Goal: Task Accomplishment & Management: Complete application form

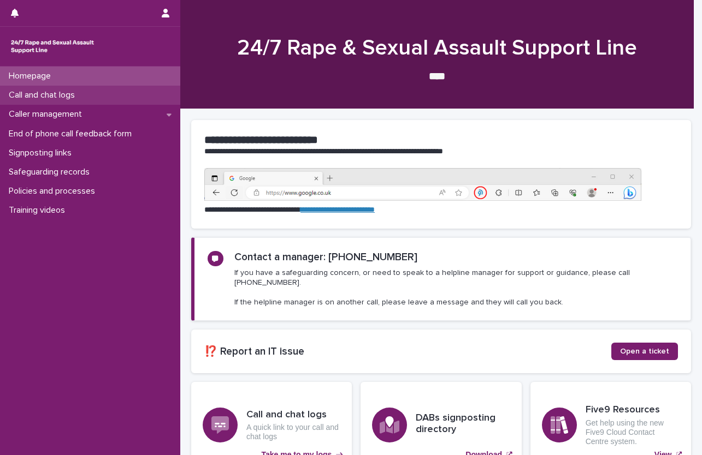
click at [43, 99] on p "Call and chat logs" at bounding box center [43, 95] width 79 height 10
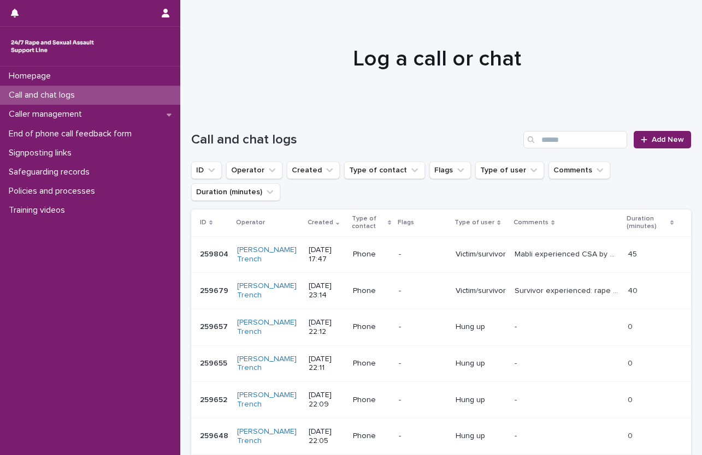
click at [638, 150] on div "Call and chat logs Add New" at bounding box center [441, 135] width 500 height 52
click at [652, 141] on span "Add New" at bounding box center [668, 140] width 32 height 8
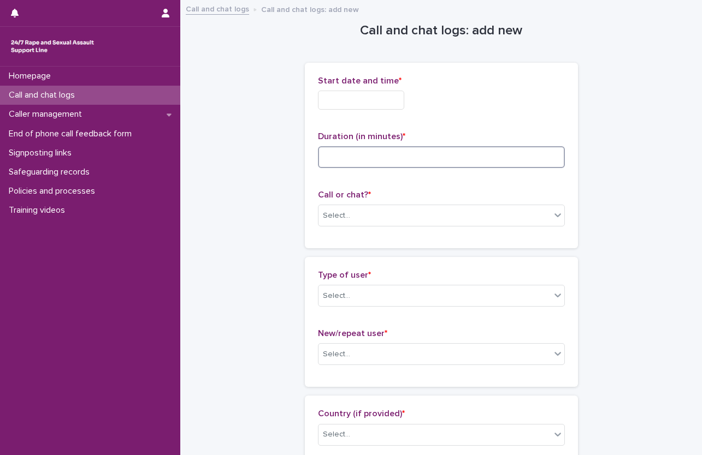
click at [348, 153] on input at bounding box center [441, 157] width 247 height 22
type input "*"
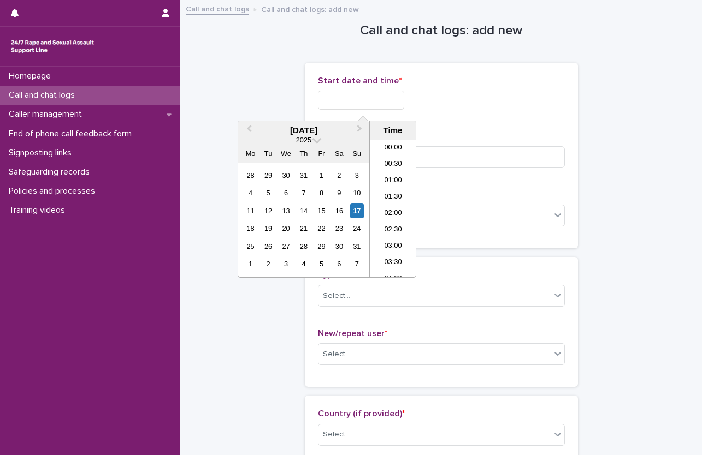
click at [347, 97] on input "text" at bounding box center [361, 100] width 86 height 19
click at [394, 208] on li "19:30" at bounding box center [393, 208] width 46 height 16
click at [388, 104] on input "**********" at bounding box center [361, 100] width 86 height 19
type input "**********"
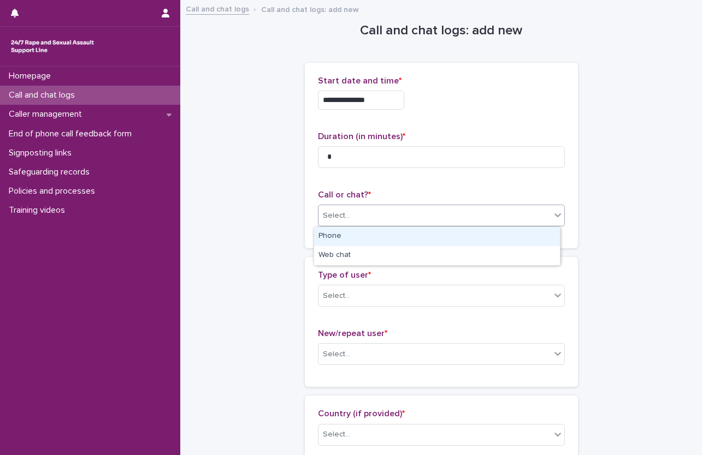
click at [334, 218] on div "Select..." at bounding box center [336, 215] width 27 height 11
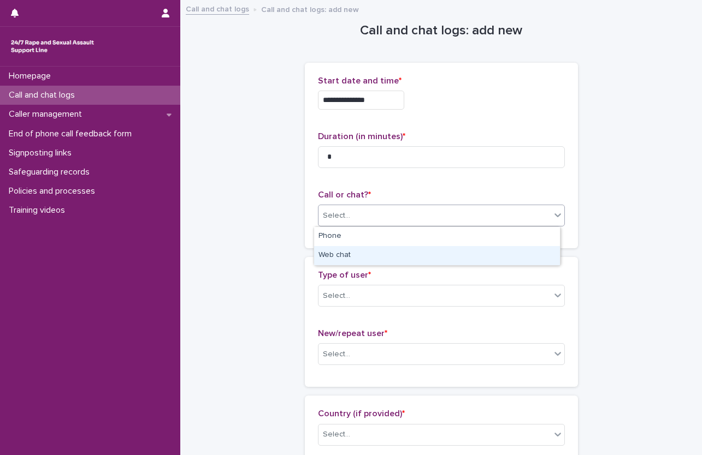
click at [345, 254] on div "Web chat" at bounding box center [437, 255] width 246 height 19
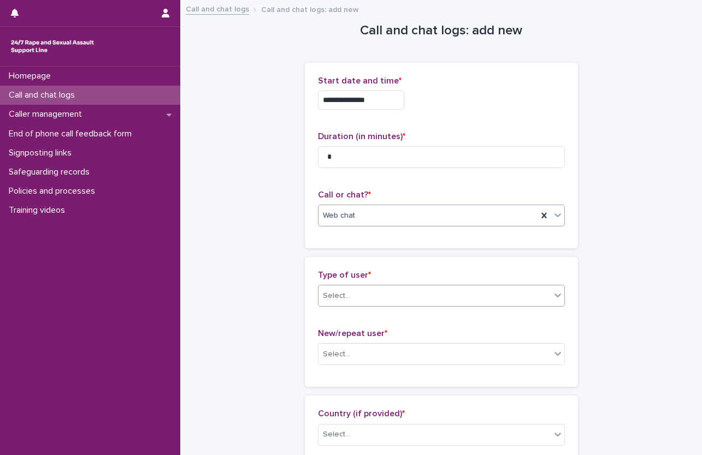
click at [366, 292] on div "Select..." at bounding box center [434, 296] width 232 height 18
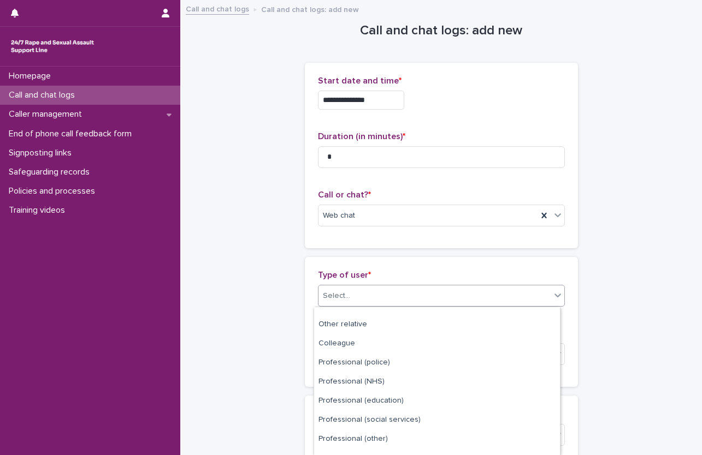
scroll to position [138, 0]
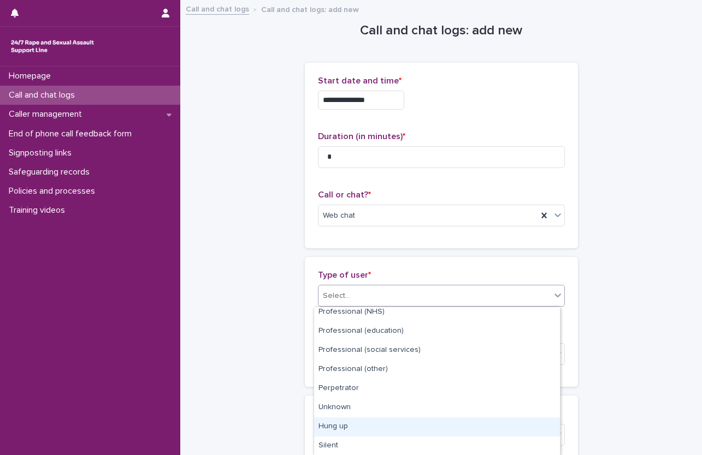
click at [352, 423] on div "Hung up" at bounding box center [437, 427] width 246 height 19
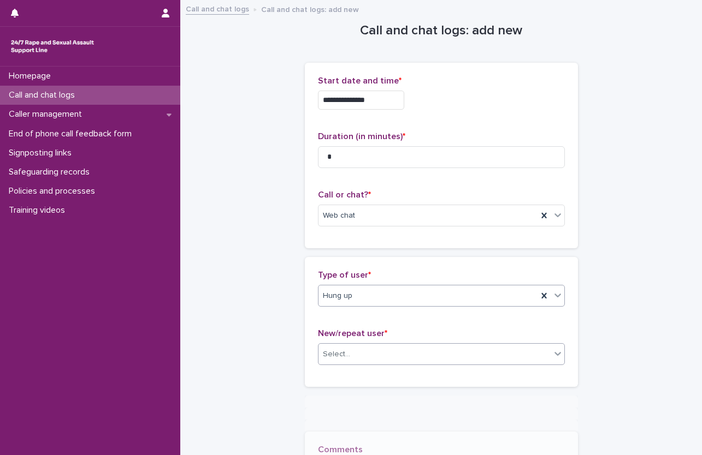
click at [368, 358] on div "Select..." at bounding box center [434, 355] width 232 height 18
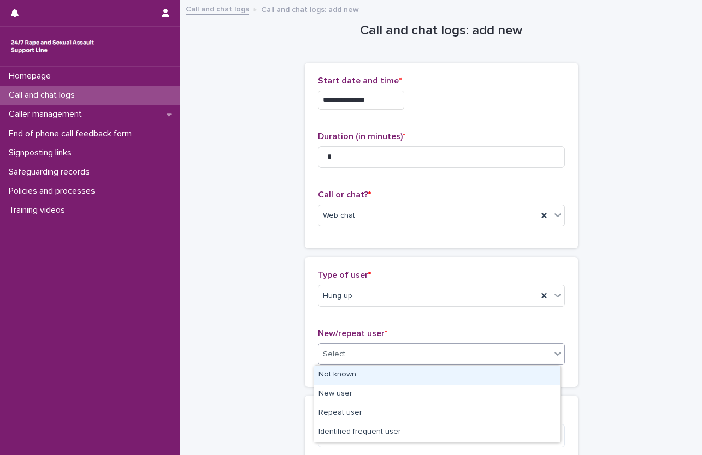
click at [354, 372] on div "Not known" at bounding box center [437, 375] width 246 height 19
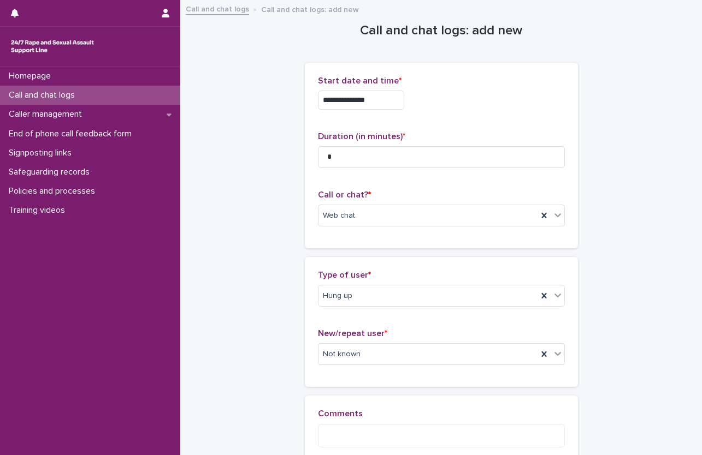
click at [242, 276] on div "**********" at bounding box center [441, 248] width 500 height 495
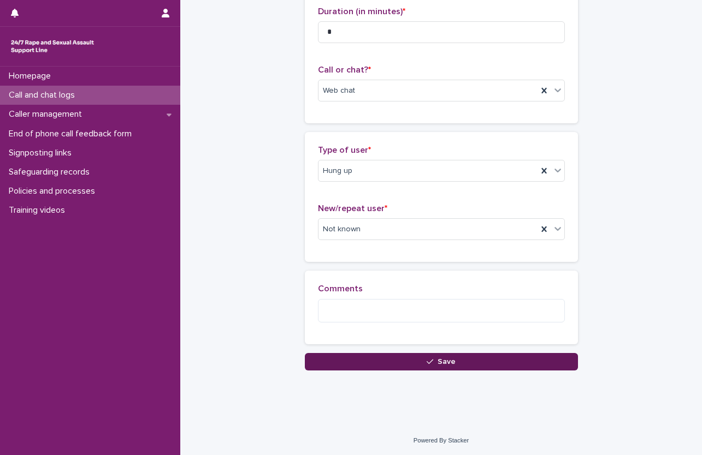
scroll to position [126, 0]
click at [455, 360] on button "Save" at bounding box center [441, 361] width 273 height 17
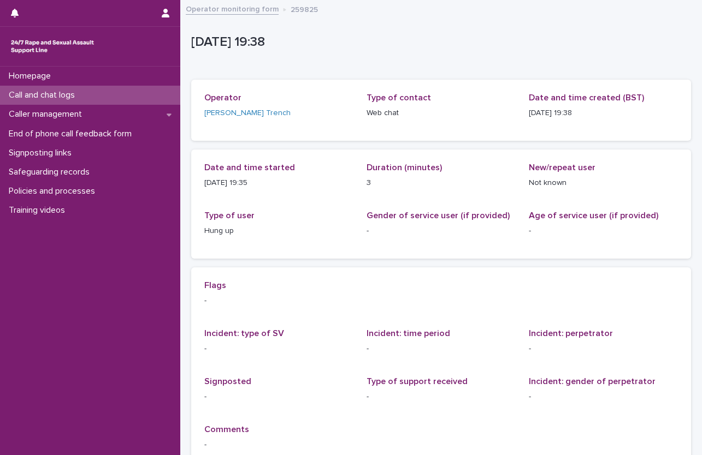
click at [35, 97] on p "Call and chat logs" at bounding box center [43, 95] width 79 height 10
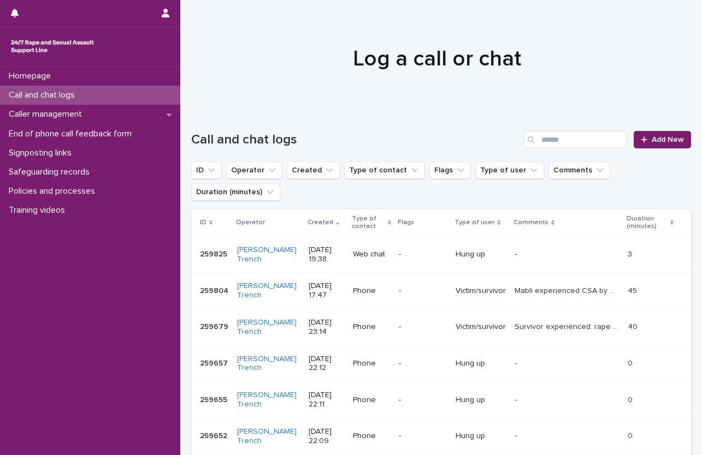
click at [685, 97] on div at bounding box center [436, 53] width 513 height 109
click at [681, 40] on div at bounding box center [436, 53] width 513 height 109
click at [664, 135] on link "Add New" at bounding box center [662, 139] width 57 height 17
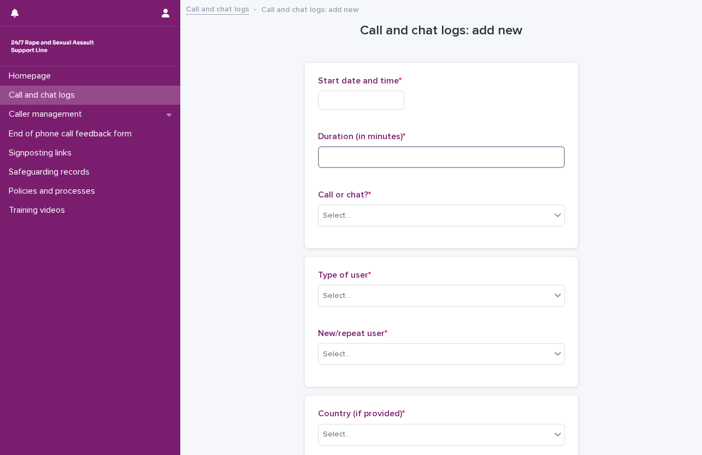
click at [369, 155] on input at bounding box center [441, 157] width 247 height 22
type input "*"
click at [358, 99] on input "text" at bounding box center [361, 100] width 86 height 19
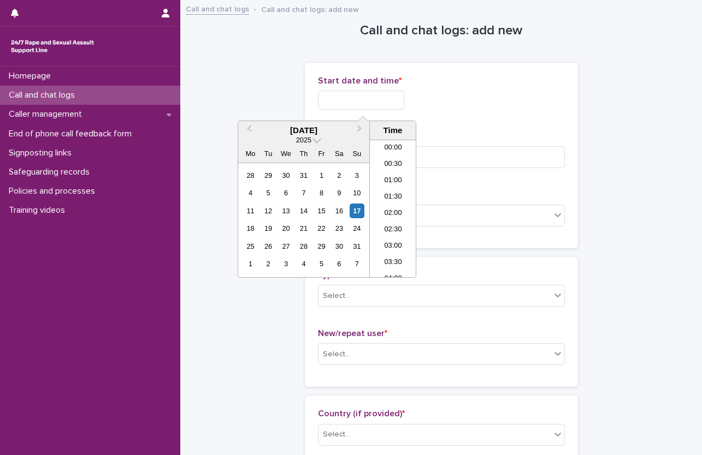
scroll to position [595, 0]
click at [398, 193] on li "19:30" at bounding box center [393, 192] width 46 height 16
click at [394, 99] on input "**********" at bounding box center [361, 100] width 86 height 19
type input "**********"
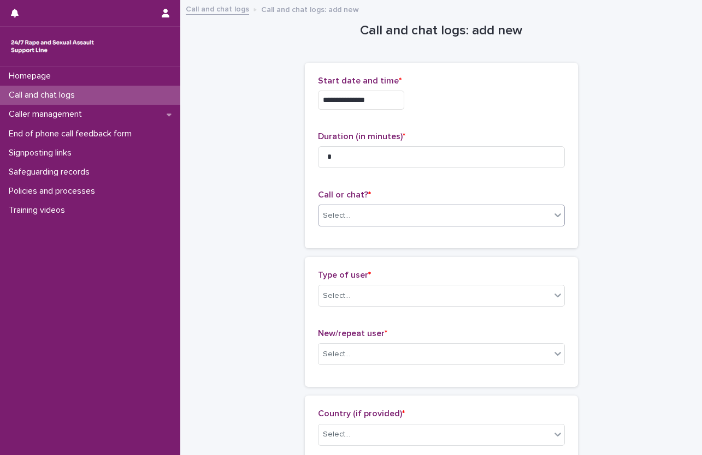
click at [411, 217] on div "Select..." at bounding box center [434, 216] width 232 height 18
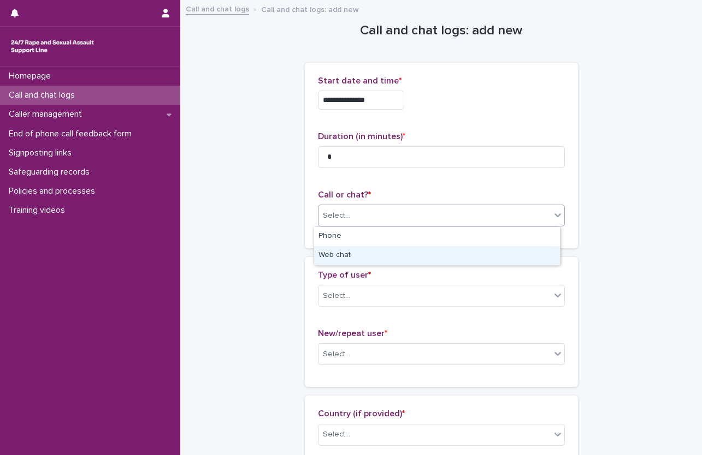
click at [355, 248] on div "Web chat" at bounding box center [437, 255] width 246 height 19
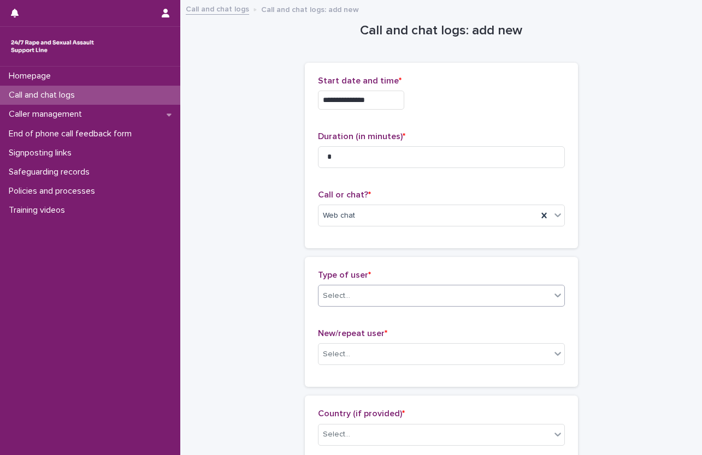
click at [347, 298] on div "Select..." at bounding box center [434, 296] width 232 height 18
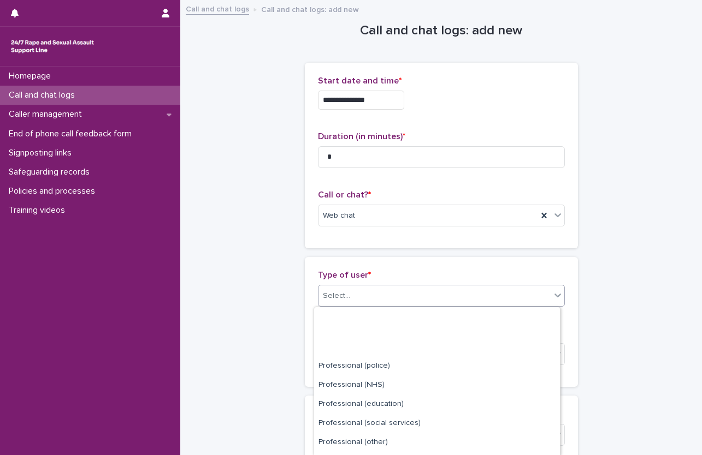
scroll to position [138, 0]
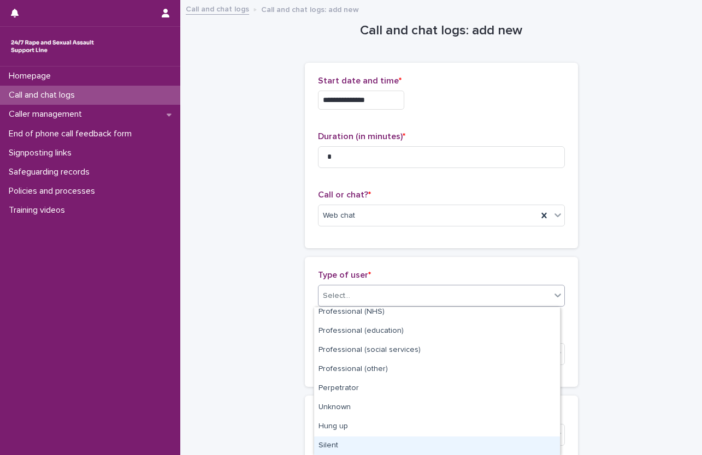
click at [339, 441] on div "Silent" at bounding box center [437, 446] width 246 height 19
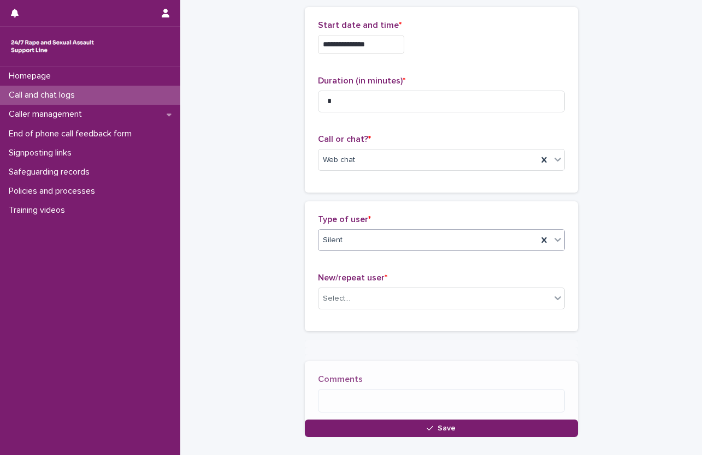
scroll to position [56, 0]
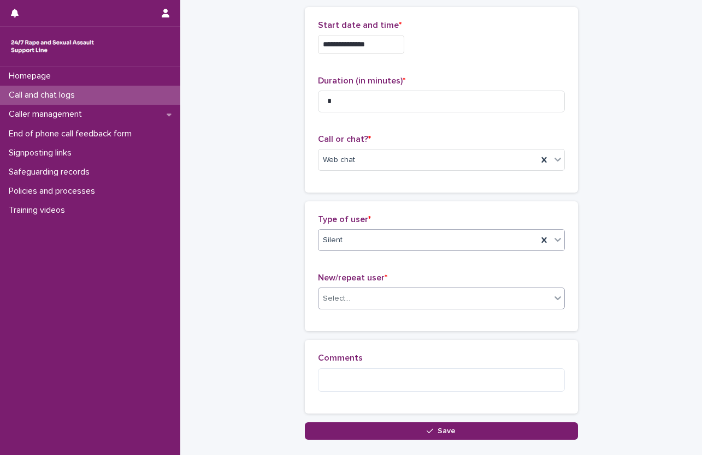
click at [356, 300] on div "Select..." at bounding box center [434, 299] width 232 height 18
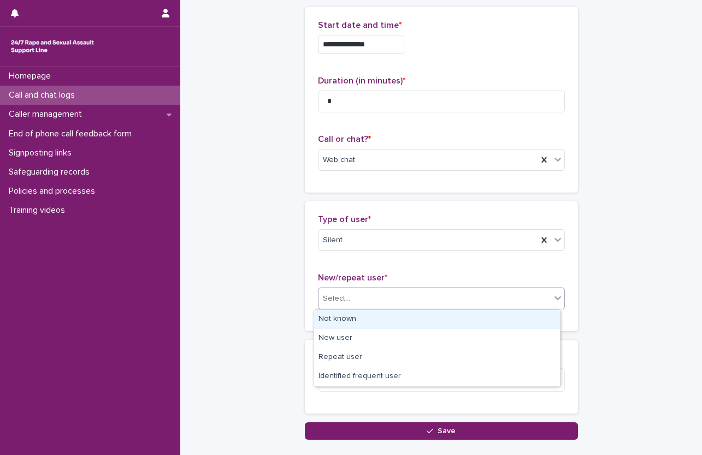
click at [341, 318] on div "Not known" at bounding box center [437, 319] width 246 height 19
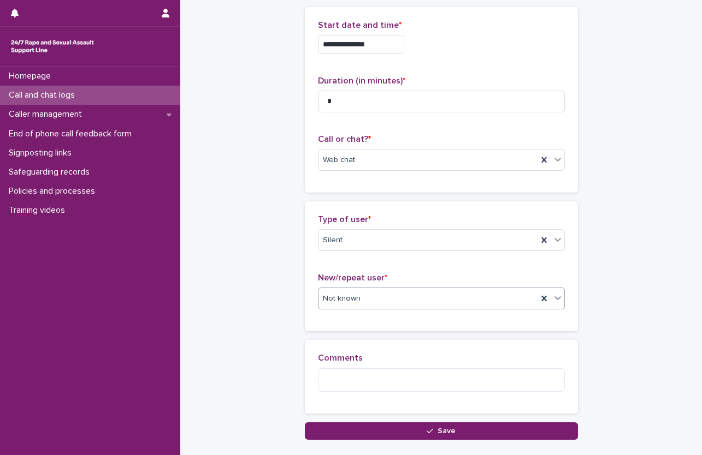
scroll to position [110, 0]
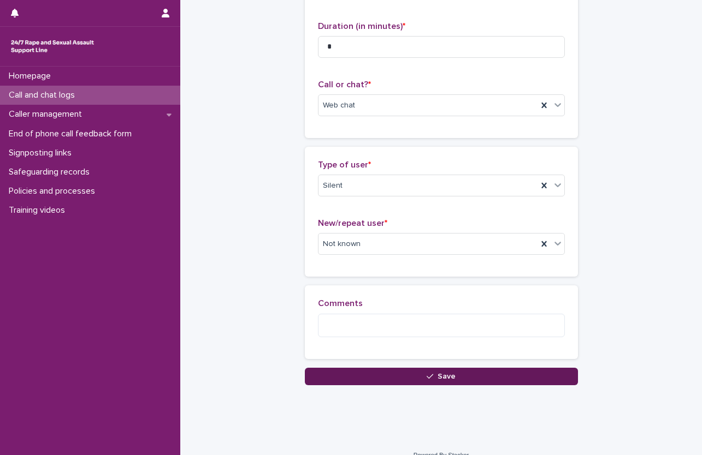
click at [393, 375] on button "Save" at bounding box center [441, 376] width 273 height 17
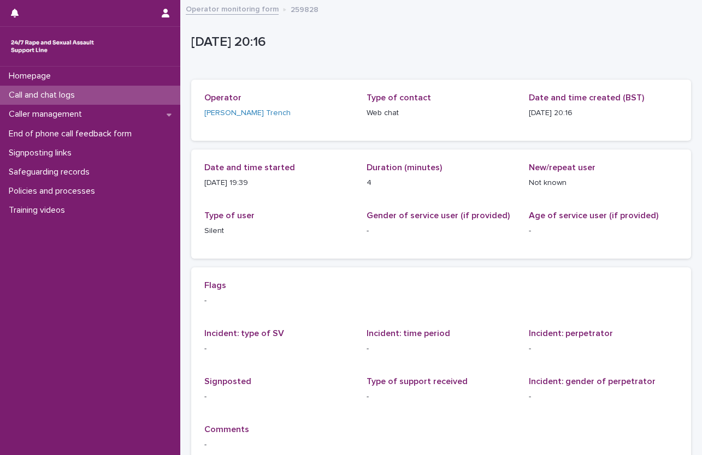
click at [137, 94] on div "Call and chat logs" at bounding box center [90, 95] width 180 height 19
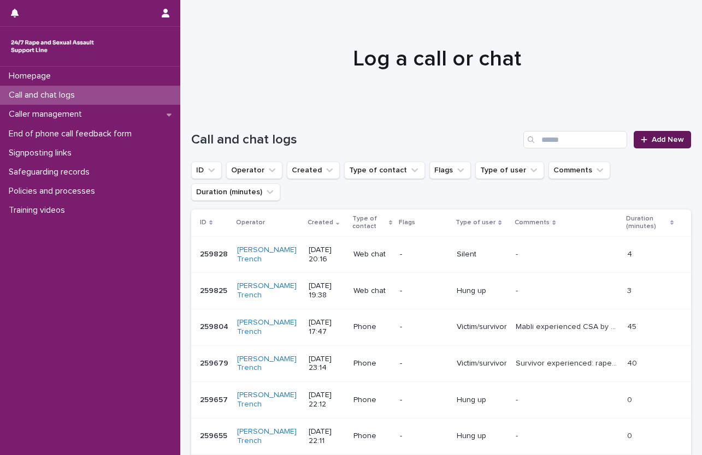
click at [670, 140] on span "Add New" at bounding box center [668, 140] width 32 height 8
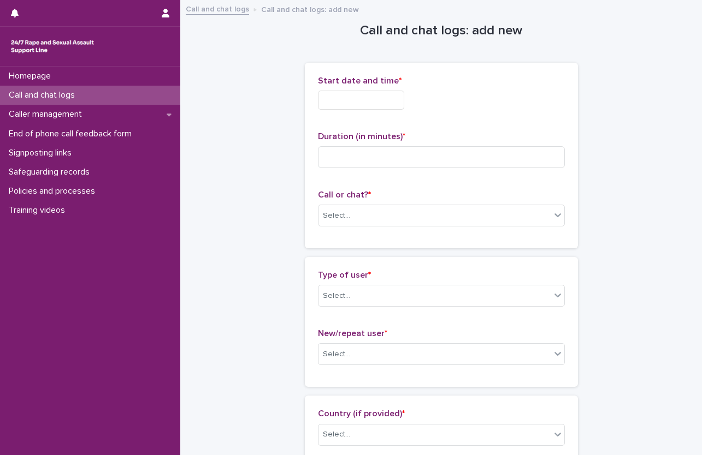
click at [365, 97] on input "text" at bounding box center [361, 100] width 86 height 19
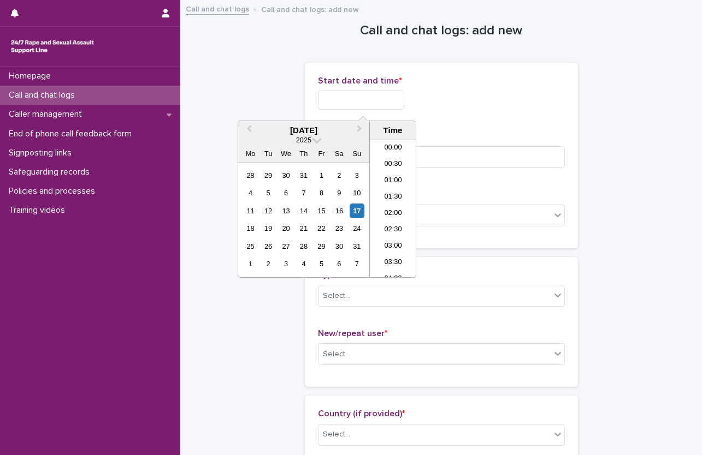
scroll to position [595, 0]
click at [400, 202] on li "20:00" at bounding box center [393, 208] width 46 height 16
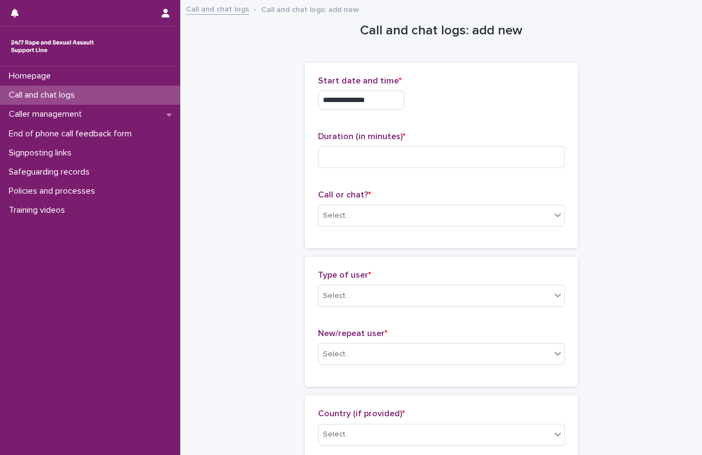
click at [394, 97] on input "**********" at bounding box center [361, 100] width 86 height 19
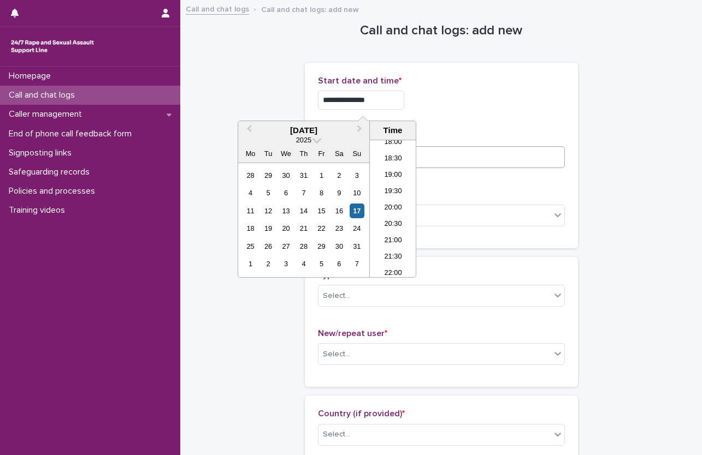
type input "**********"
click at [487, 153] on input at bounding box center [441, 157] width 247 height 22
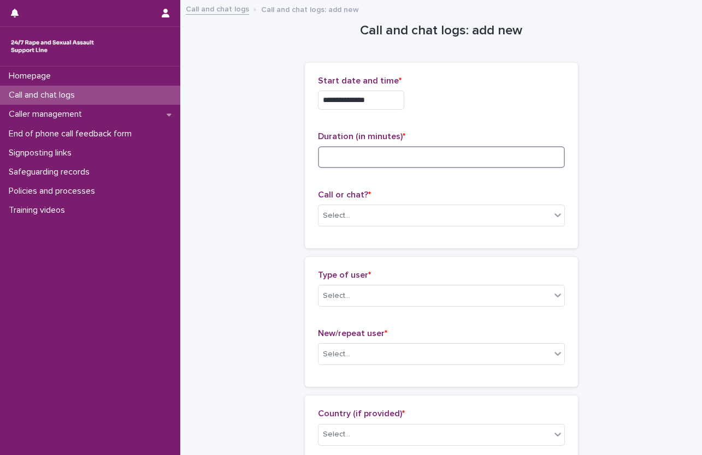
type input "*"
click at [338, 210] on div "Select..." at bounding box center [336, 215] width 27 height 11
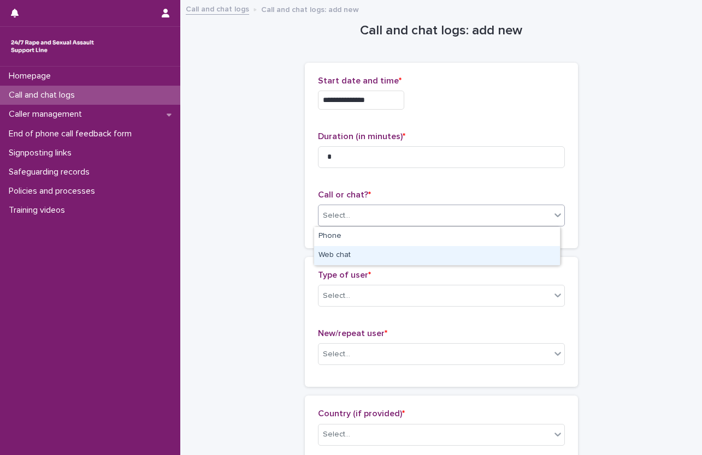
click at [346, 255] on div "Web chat" at bounding box center [437, 255] width 246 height 19
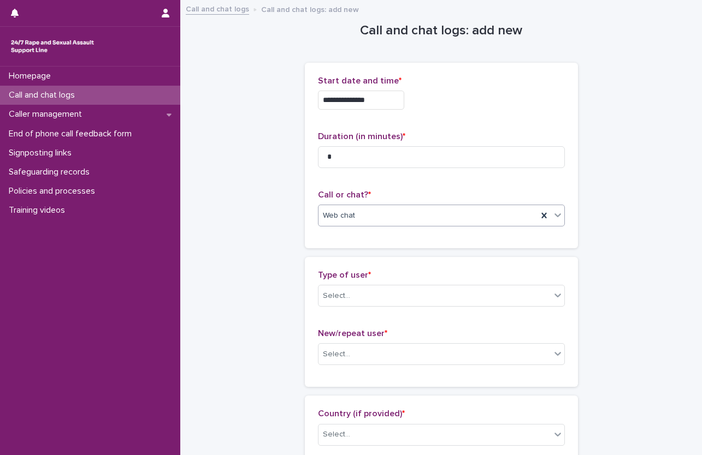
scroll to position [55, 0]
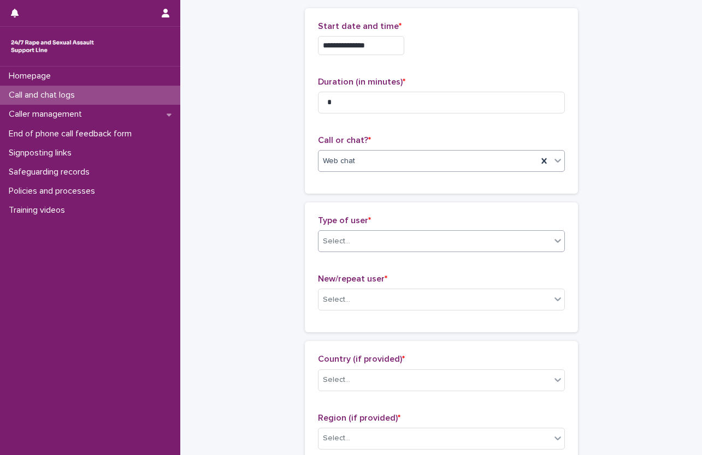
click at [358, 236] on div "Select..." at bounding box center [434, 242] width 232 height 18
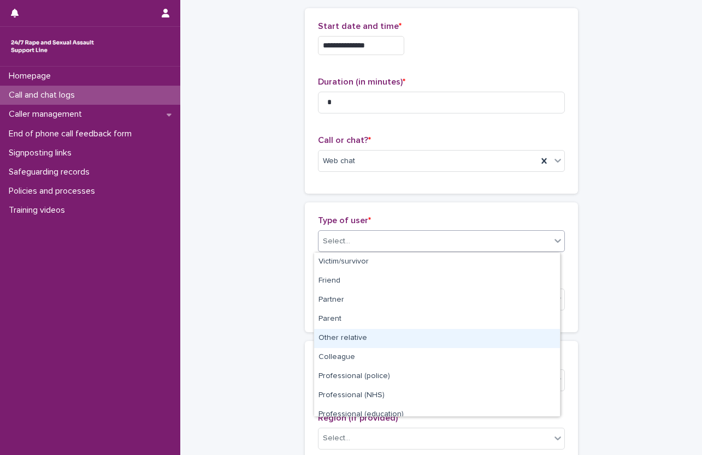
scroll to position [123, 0]
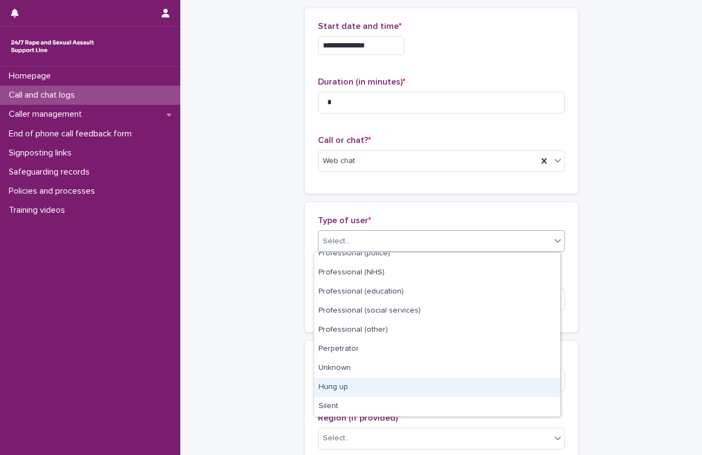
drag, startPoint x: 354, startPoint y: 389, endPoint x: 352, endPoint y: 359, distance: 29.6
click at [355, 388] on div "Hung up" at bounding box center [437, 387] width 246 height 19
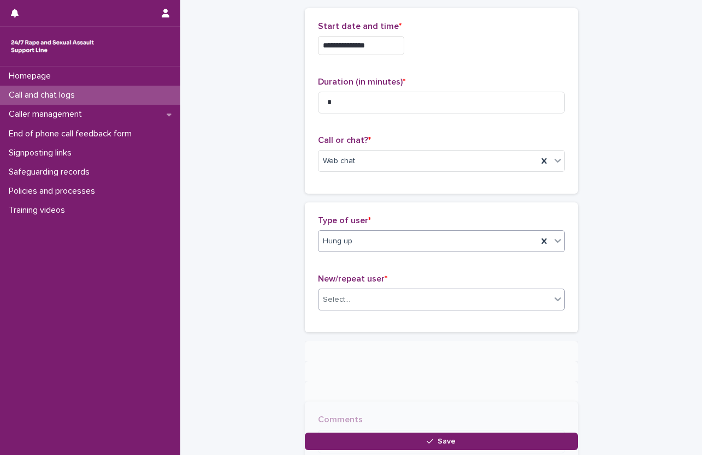
click at [366, 300] on div "Select..." at bounding box center [434, 300] width 232 height 18
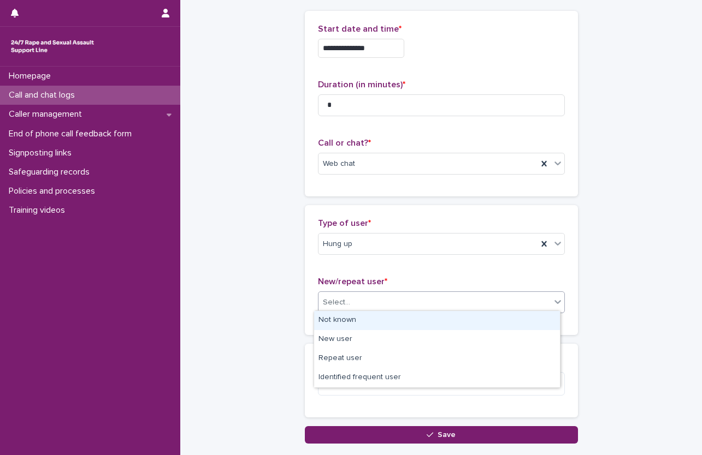
scroll to position [56, 0]
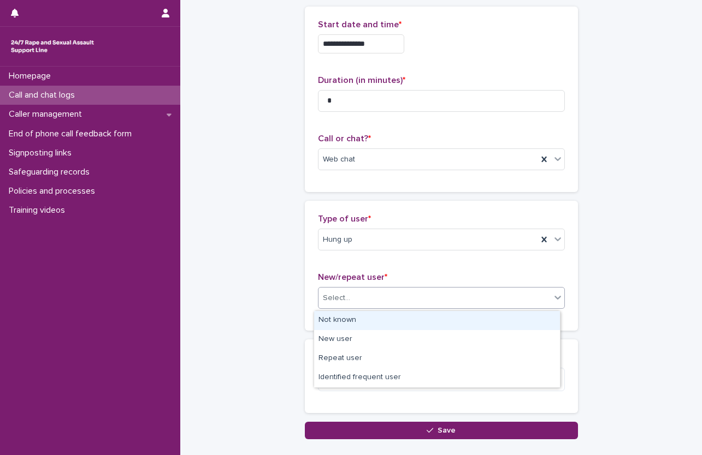
click at [352, 317] on div "Not known" at bounding box center [437, 320] width 246 height 19
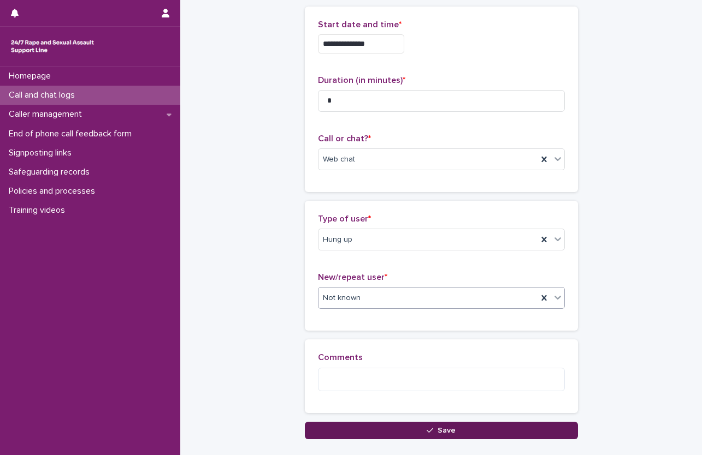
click at [431, 431] on div "button" at bounding box center [432, 431] width 11 height 8
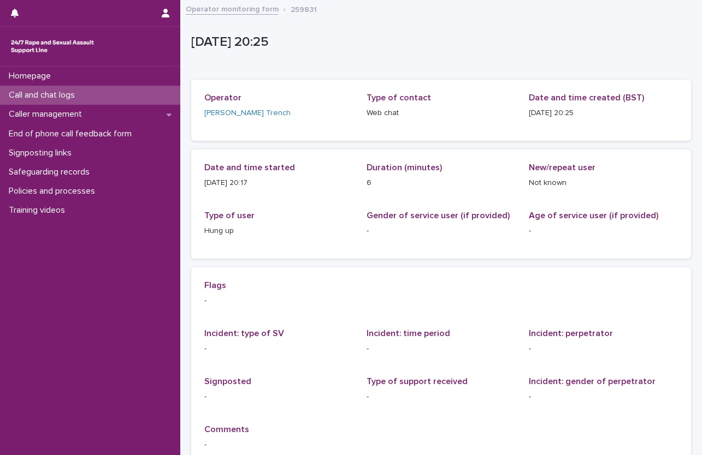
click at [62, 93] on p "Call and chat logs" at bounding box center [43, 95] width 79 height 10
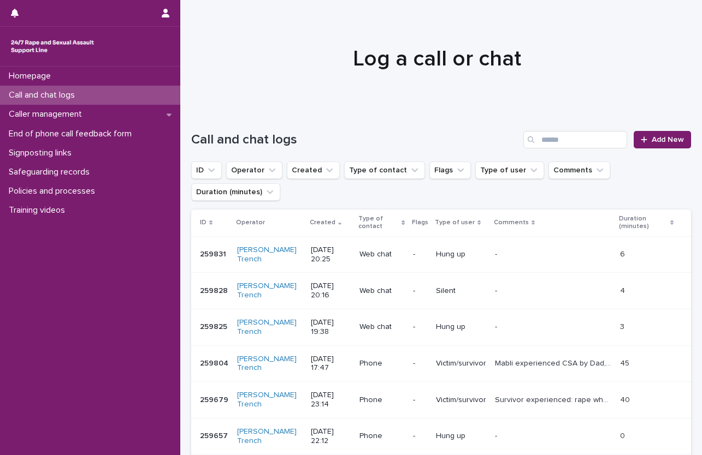
click at [685, 72] on div at bounding box center [436, 53] width 513 height 109
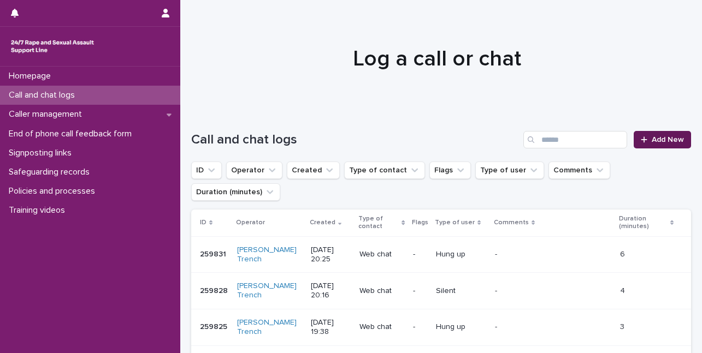
click at [660, 138] on span "Add New" at bounding box center [668, 140] width 32 height 8
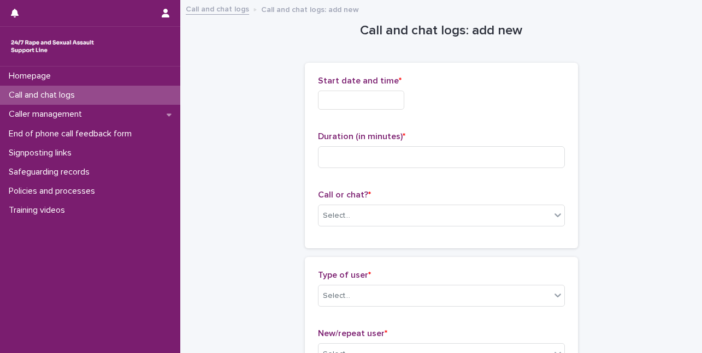
click at [368, 104] on input "text" at bounding box center [361, 100] width 86 height 19
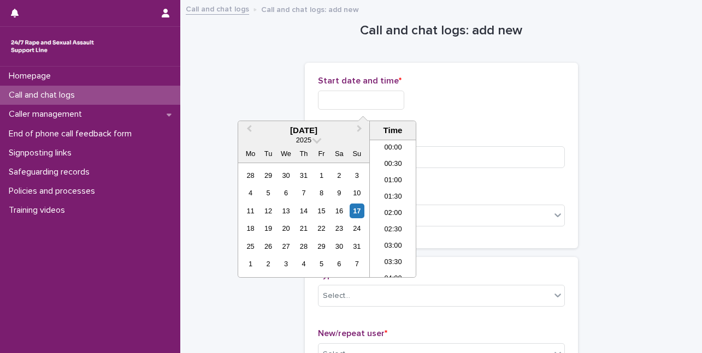
scroll to position [612, 0]
click at [396, 193] on li "20:00" at bounding box center [393, 192] width 46 height 16
click at [382, 98] on input "**********" at bounding box center [361, 100] width 86 height 19
type input "**********"
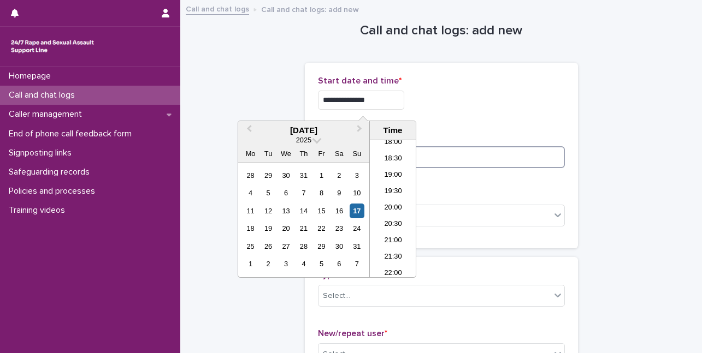
click at [471, 149] on input at bounding box center [441, 157] width 247 height 22
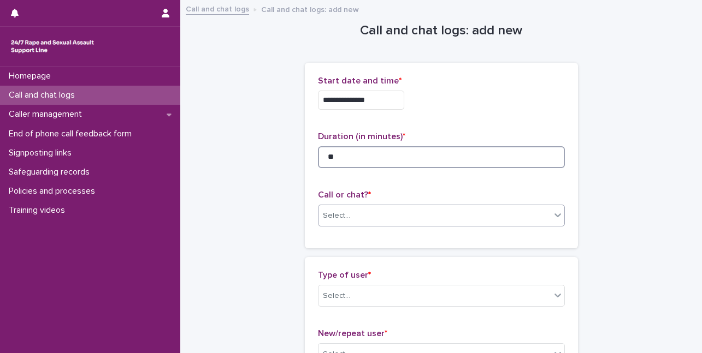
type input "**"
click at [396, 215] on div "Select..." at bounding box center [434, 216] width 232 height 18
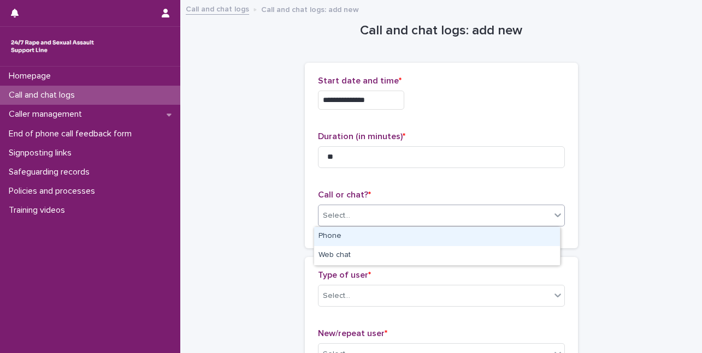
click at [362, 239] on div "Phone" at bounding box center [437, 236] width 246 height 19
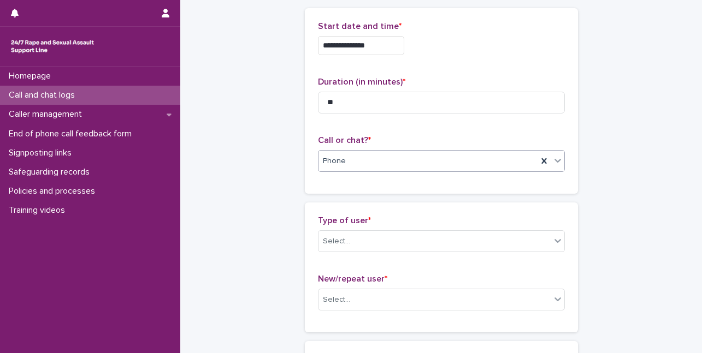
click at [458, 169] on div "Phone" at bounding box center [427, 161] width 219 height 18
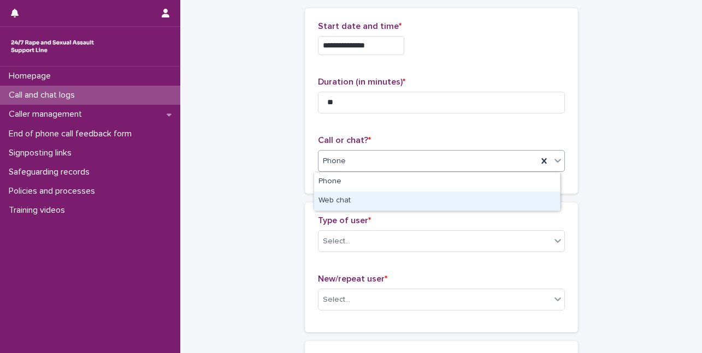
click at [350, 199] on div "Web chat" at bounding box center [437, 201] width 246 height 19
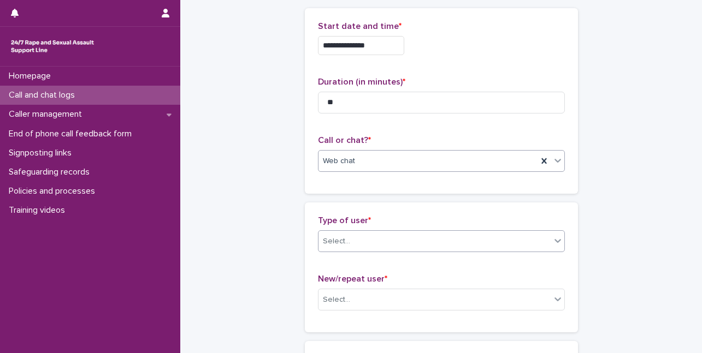
click at [395, 247] on div "Select..." at bounding box center [434, 242] width 232 height 18
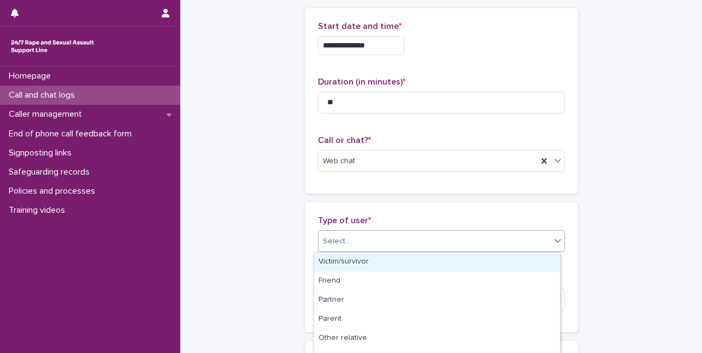
click at [367, 259] on div "Victim/survivor" at bounding box center [437, 262] width 246 height 19
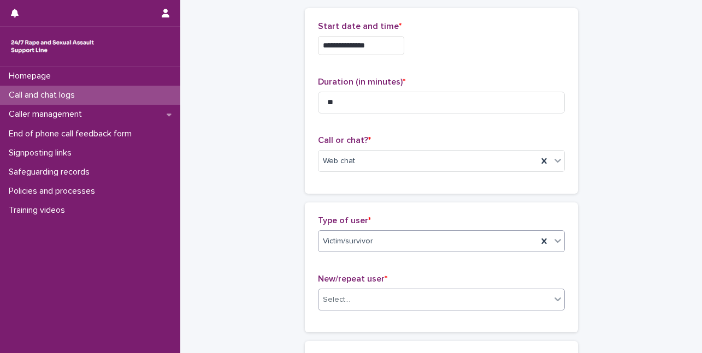
click at [362, 301] on div "Select..." at bounding box center [434, 300] width 232 height 18
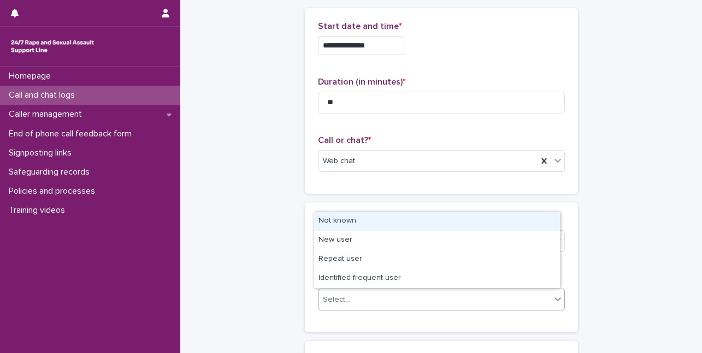
click at [345, 224] on div "Not known" at bounding box center [437, 221] width 246 height 19
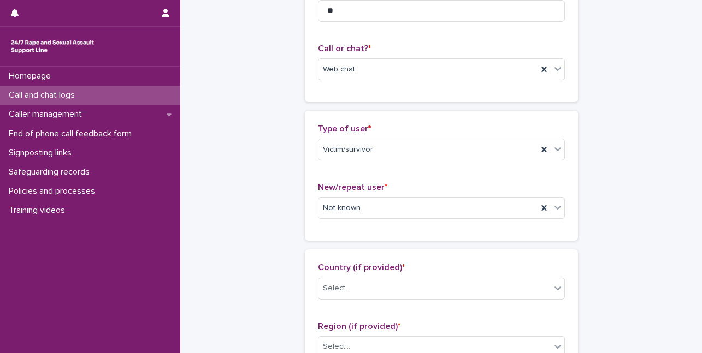
scroll to position [164, 0]
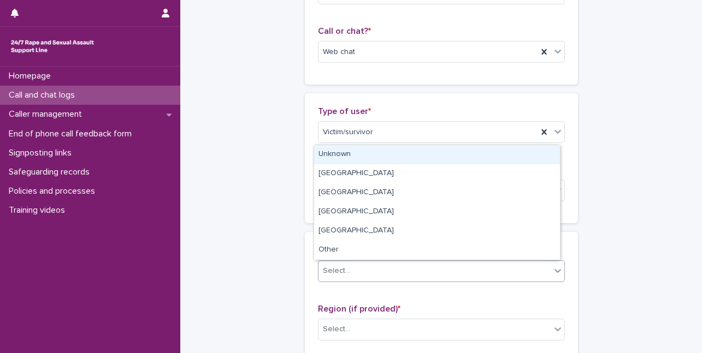
click at [375, 273] on div "Select..." at bounding box center [434, 271] width 232 height 18
click at [363, 158] on div "Unknown" at bounding box center [437, 154] width 246 height 19
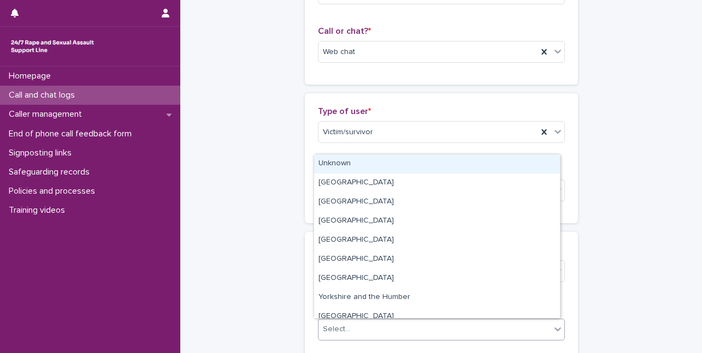
click at [371, 330] on div "Select..." at bounding box center [434, 330] width 232 height 18
click at [351, 157] on div "Unknown" at bounding box center [437, 164] width 246 height 19
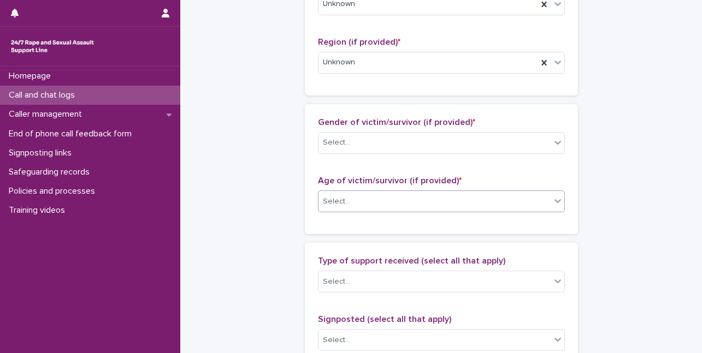
scroll to position [437, 0]
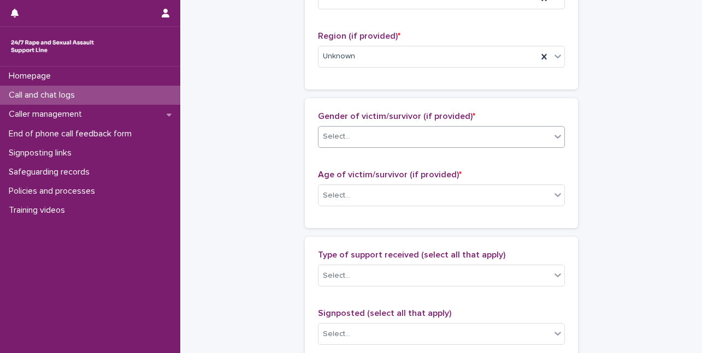
click at [413, 146] on div "Select..." at bounding box center [441, 137] width 247 height 22
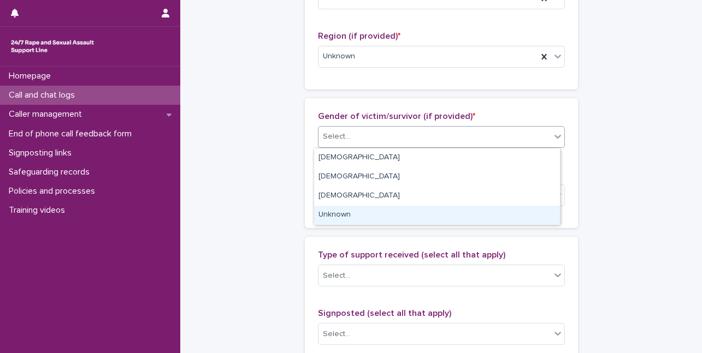
click at [373, 215] on div "Unknown" at bounding box center [437, 215] width 246 height 19
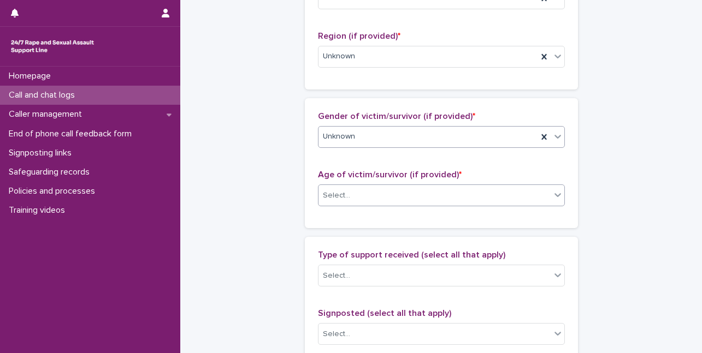
click at [364, 199] on div "Select..." at bounding box center [434, 196] width 232 height 18
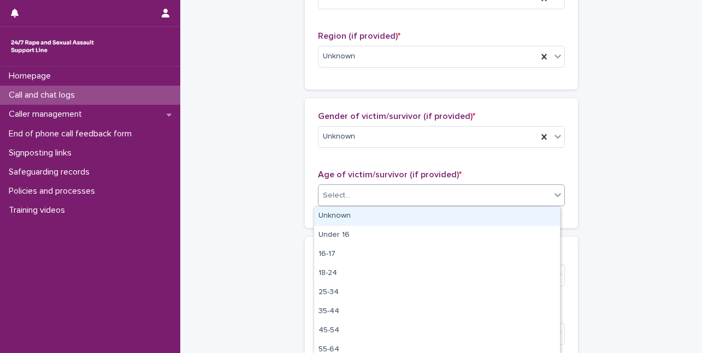
click at [360, 217] on div "Unknown" at bounding box center [437, 216] width 246 height 19
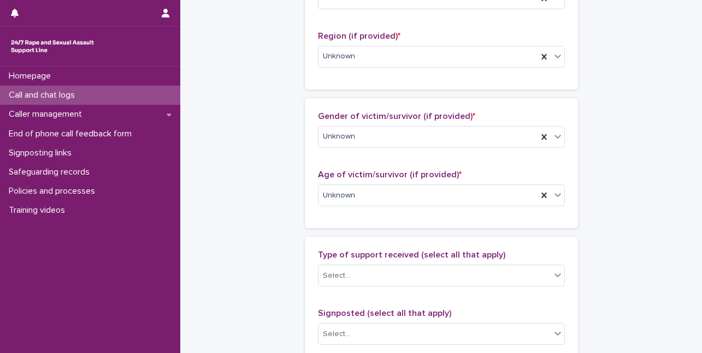
click at [639, 172] on div "**********" at bounding box center [441, 155] width 500 height 1182
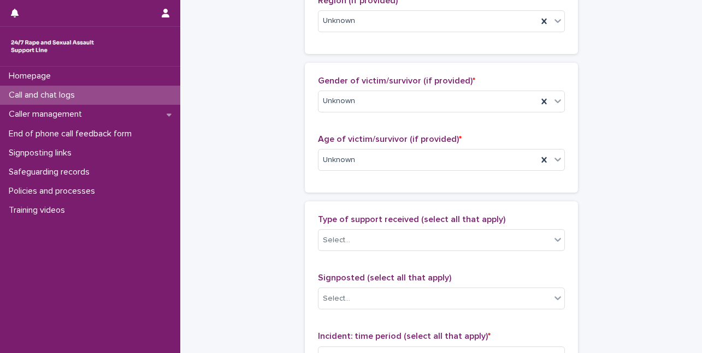
scroll to position [492, 0]
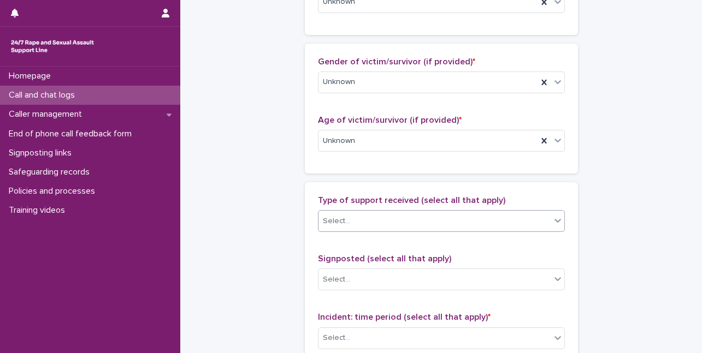
click at [425, 215] on div "Select..." at bounding box center [434, 221] width 232 height 18
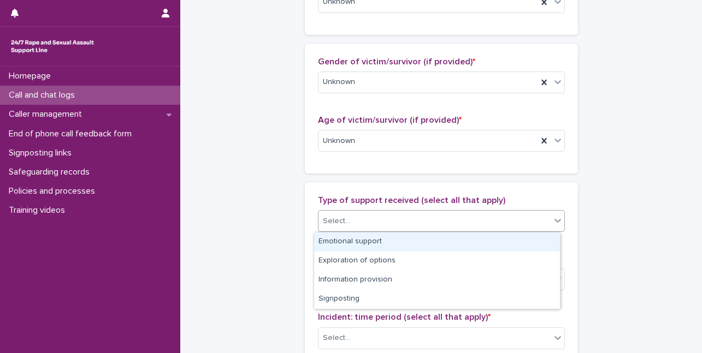
click at [365, 233] on div "Emotional support" at bounding box center [437, 242] width 246 height 19
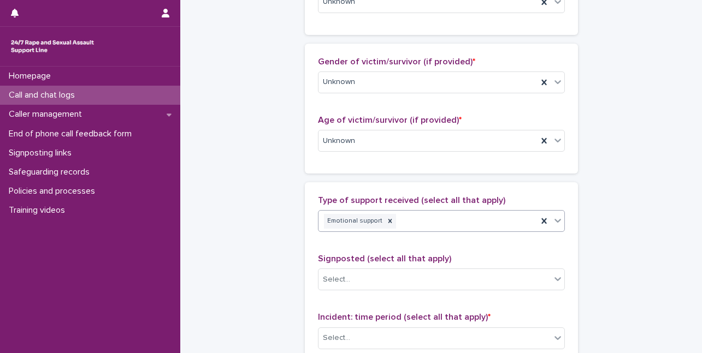
click at [455, 217] on div "Emotional support" at bounding box center [427, 221] width 219 height 19
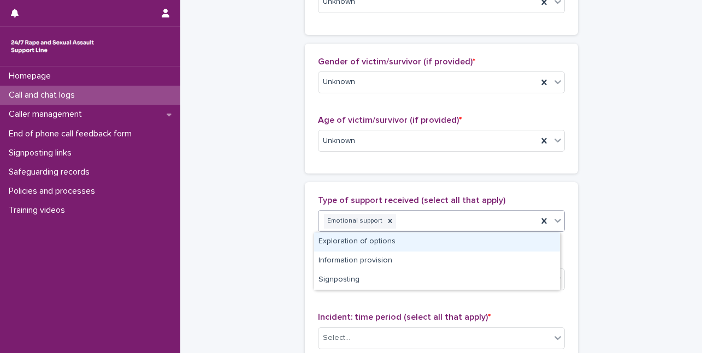
click at [335, 242] on div "Exploration of options" at bounding box center [437, 242] width 246 height 19
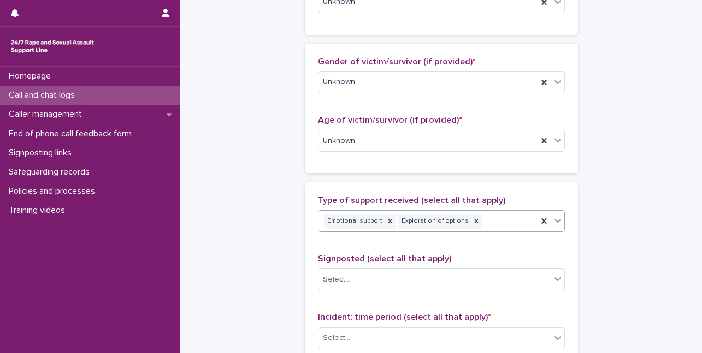
click at [496, 223] on div "Emotional support Exploration of options" at bounding box center [427, 221] width 219 height 19
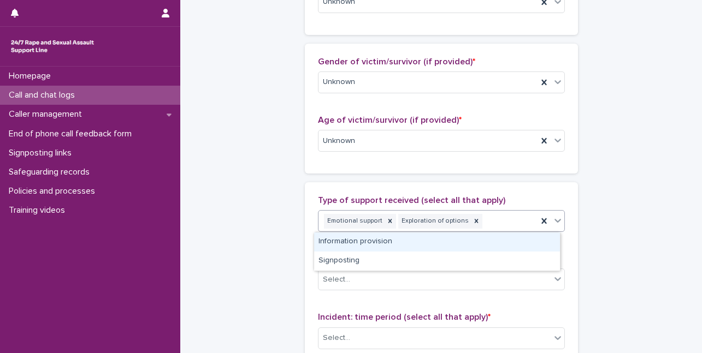
click at [343, 242] on div "Information provision" at bounding box center [437, 242] width 246 height 19
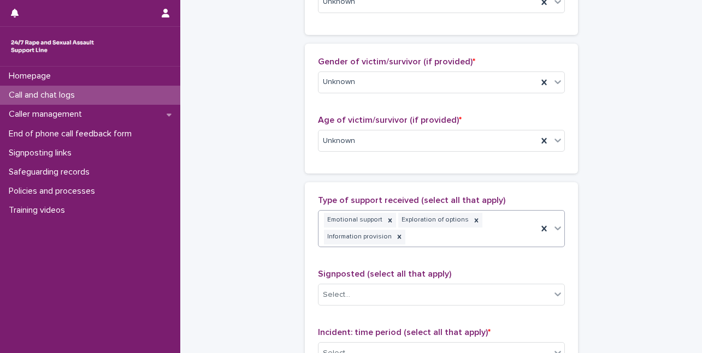
scroll to position [499, 0]
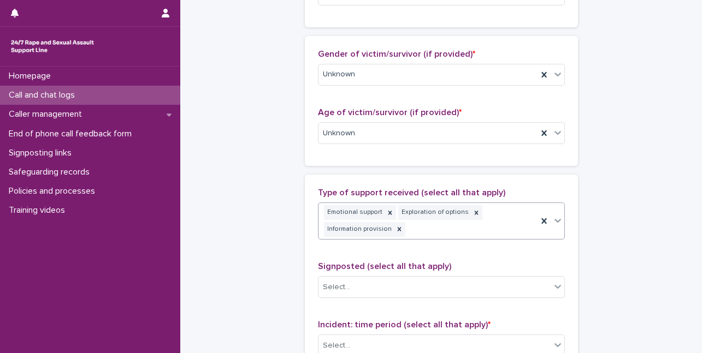
click at [489, 228] on div "Emotional support Exploration of options Information provision" at bounding box center [427, 221] width 219 height 36
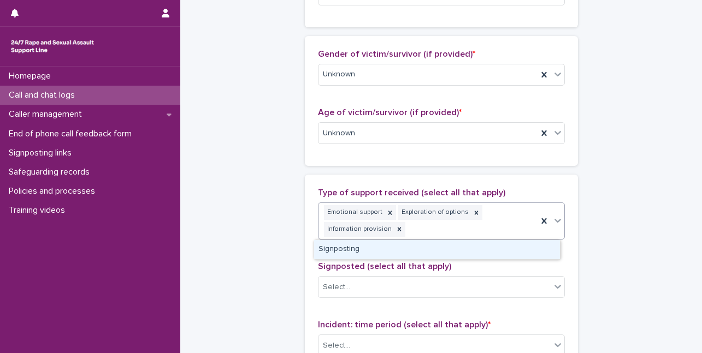
click at [340, 251] on div "Signposting" at bounding box center [437, 249] width 246 height 19
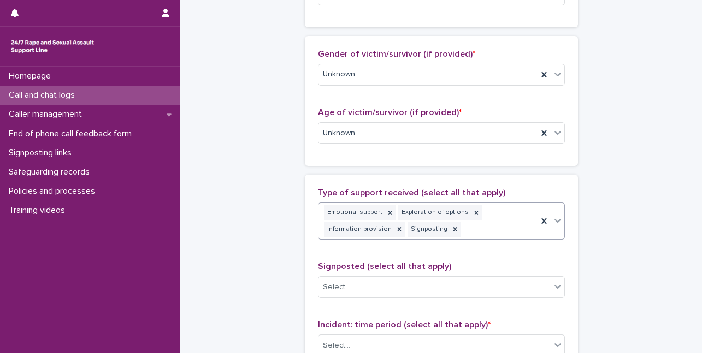
click at [619, 192] on div "**********" at bounding box center [441, 100] width 500 height 1197
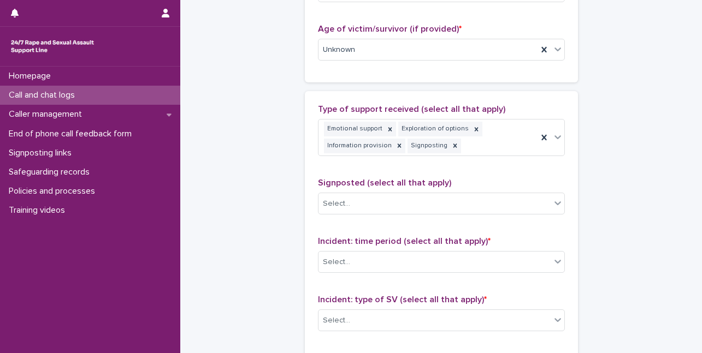
scroll to position [608, 0]
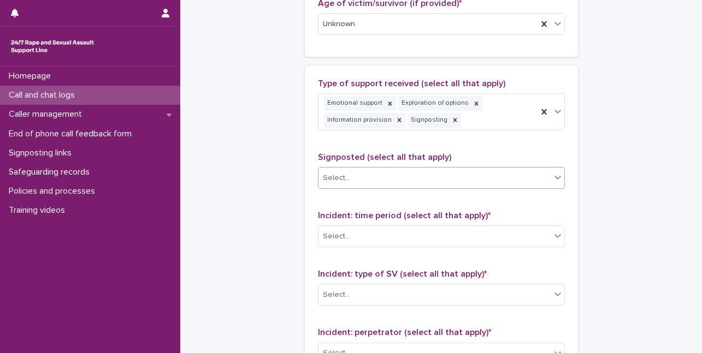
click at [431, 178] on div "Select..." at bounding box center [434, 178] width 232 height 18
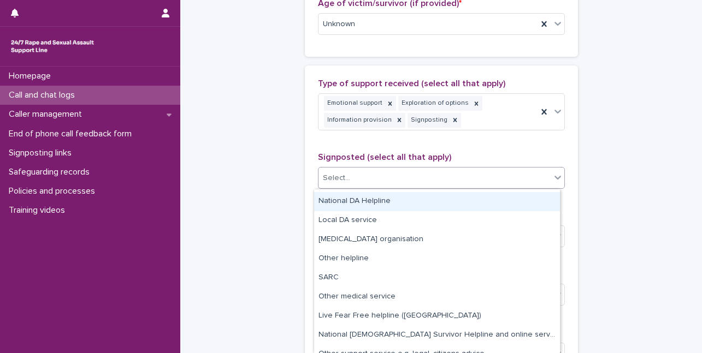
scroll to position [65, 0]
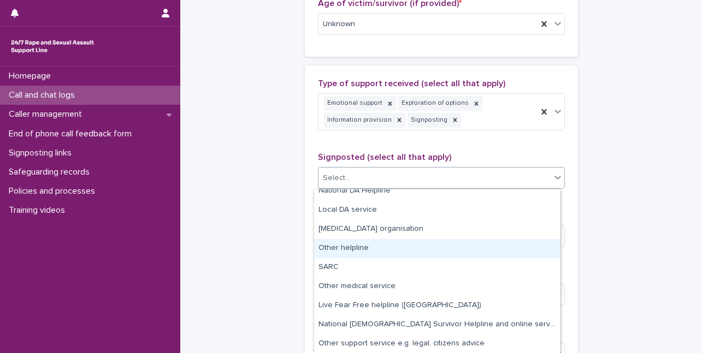
click at [363, 246] on div "Other helpline" at bounding box center [437, 248] width 246 height 19
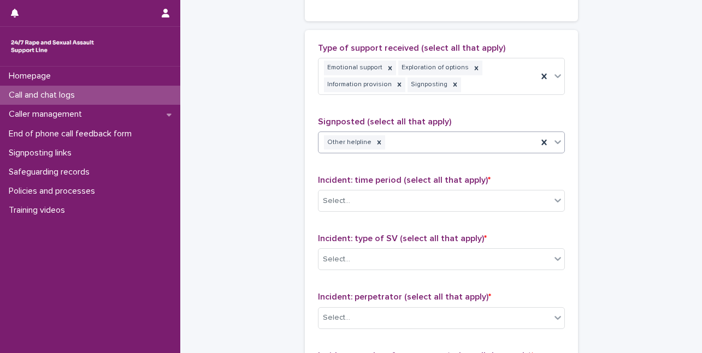
scroll to position [663, 0]
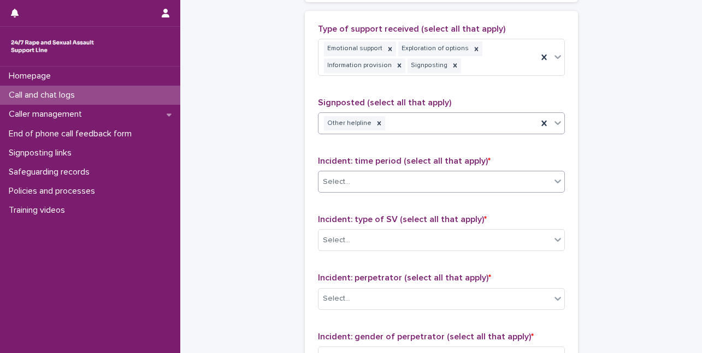
click at [386, 186] on div "Select..." at bounding box center [434, 182] width 232 height 18
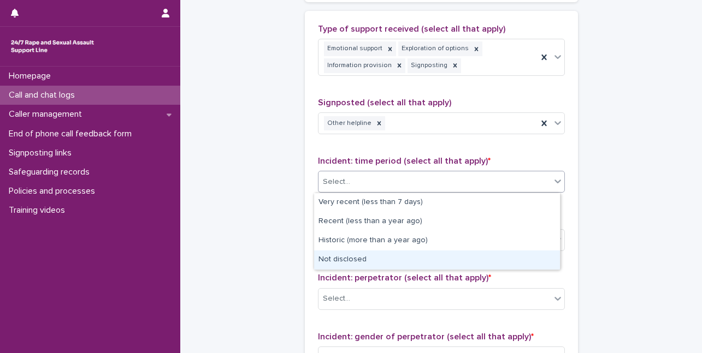
click at [359, 265] on div "Not disclosed" at bounding box center [437, 260] width 246 height 19
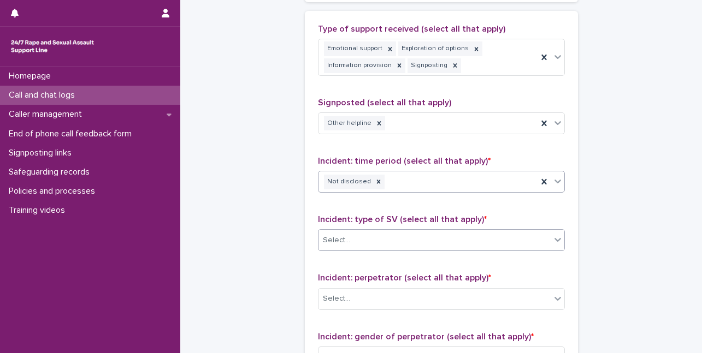
click at [365, 234] on div "Select..." at bounding box center [434, 241] width 232 height 18
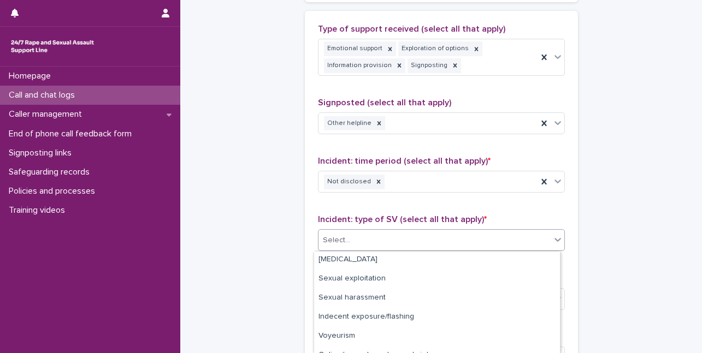
scroll to position [89, 0]
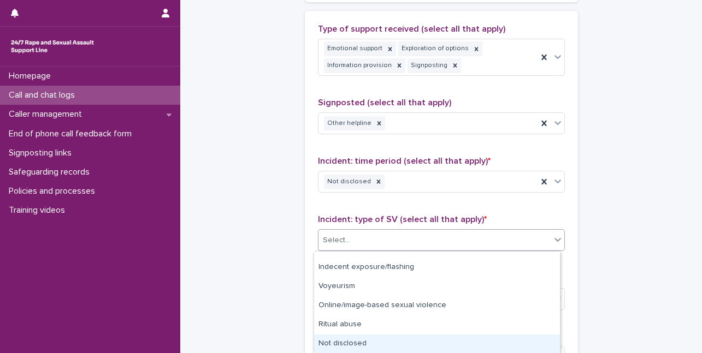
click at [341, 341] on div "Not disclosed" at bounding box center [437, 344] width 246 height 19
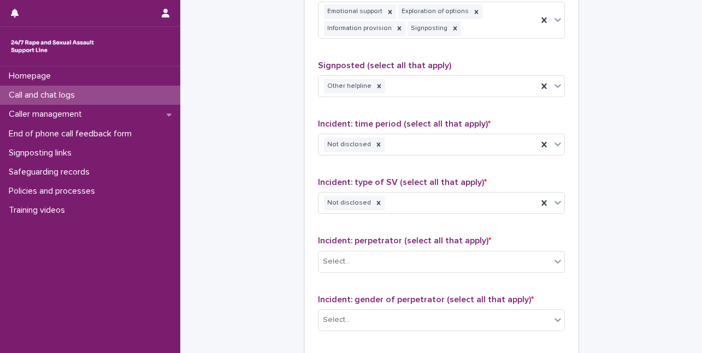
scroll to position [718, 0]
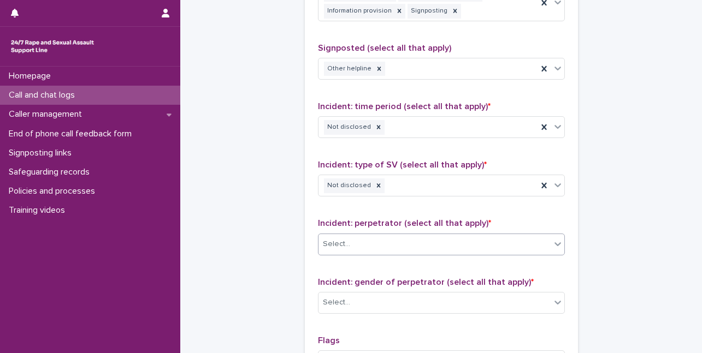
click at [383, 240] on div "Select..." at bounding box center [434, 244] width 232 height 18
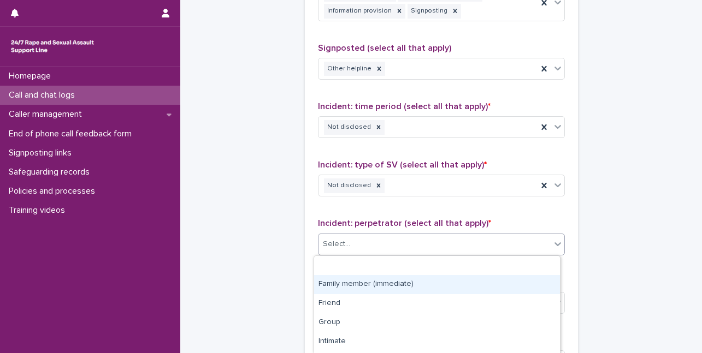
scroll to position [113, 0]
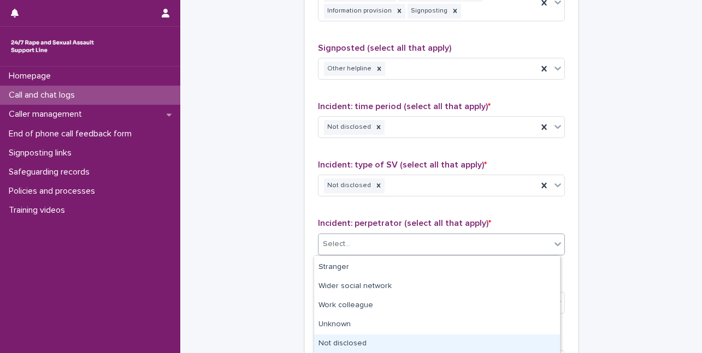
click at [359, 339] on div "Not disclosed" at bounding box center [437, 344] width 246 height 19
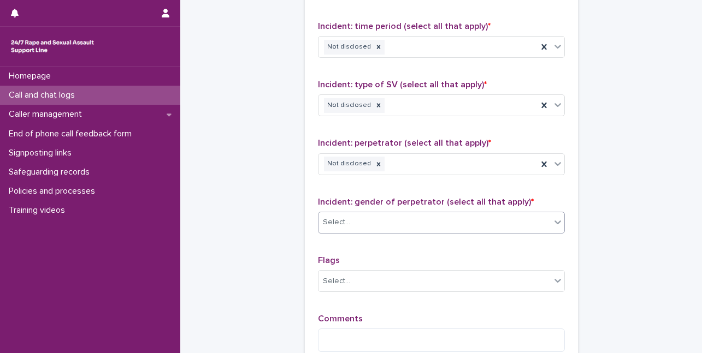
scroll to position [827, 0]
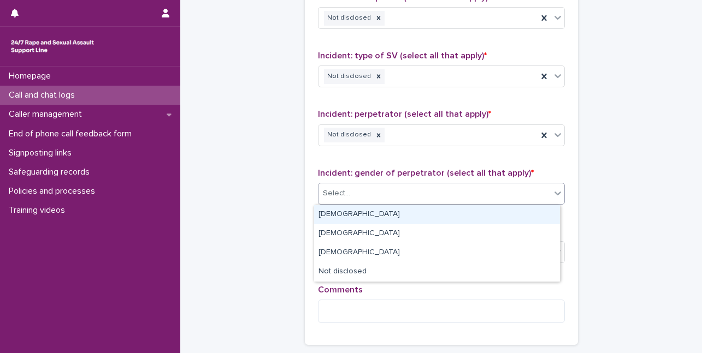
click at [401, 194] on div "Select..." at bounding box center [434, 194] width 232 height 18
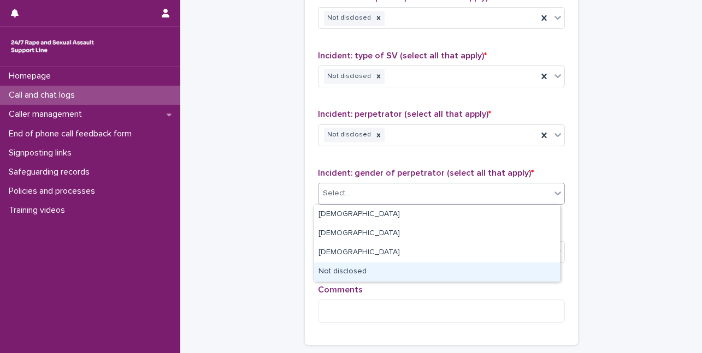
click at [371, 271] on div "Not disclosed" at bounding box center [437, 272] width 246 height 19
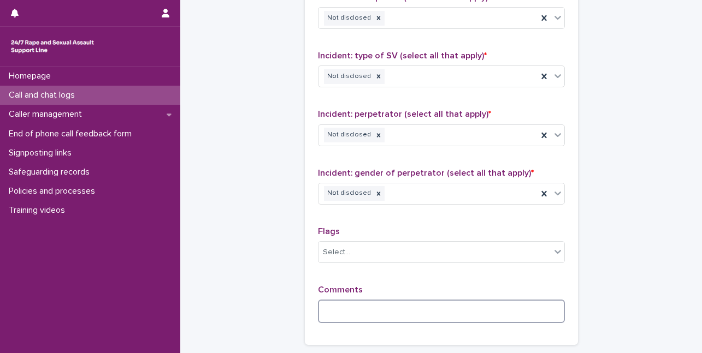
click at [341, 310] on textarea at bounding box center [441, 311] width 247 height 23
type textarea "**********"
